Goal: Task Accomplishment & Management: Complete application form

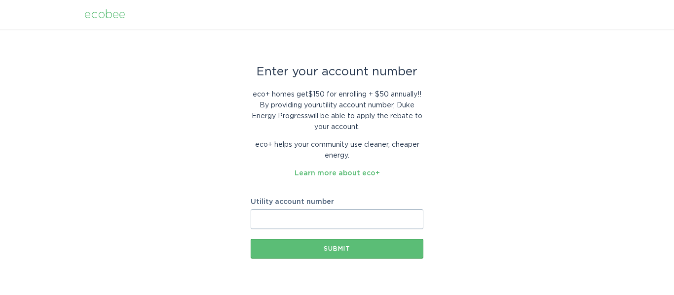
click at [307, 222] on input "Utility account number" at bounding box center [337, 220] width 173 height 20
paste input "910044888079"
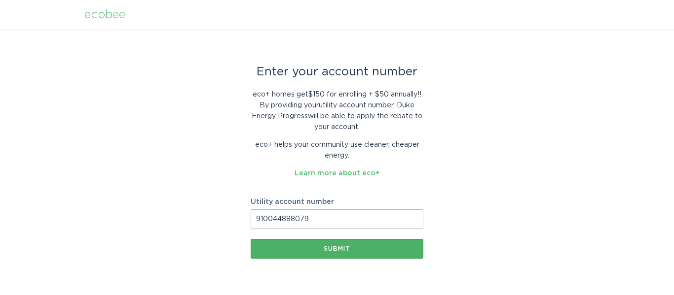
type input "910044888079"
click at [343, 255] on button "Submit" at bounding box center [337, 249] width 173 height 20
